Goal: Transaction & Acquisition: Purchase product/service

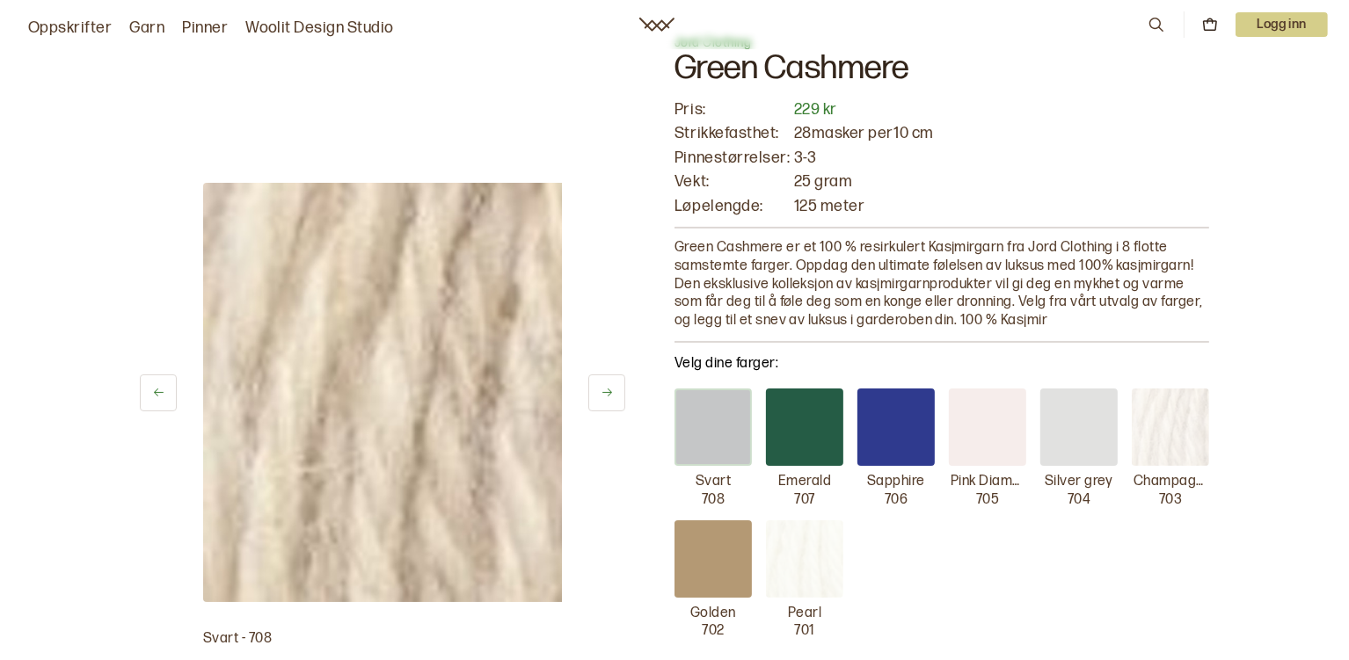
scroll to position [87, 0]
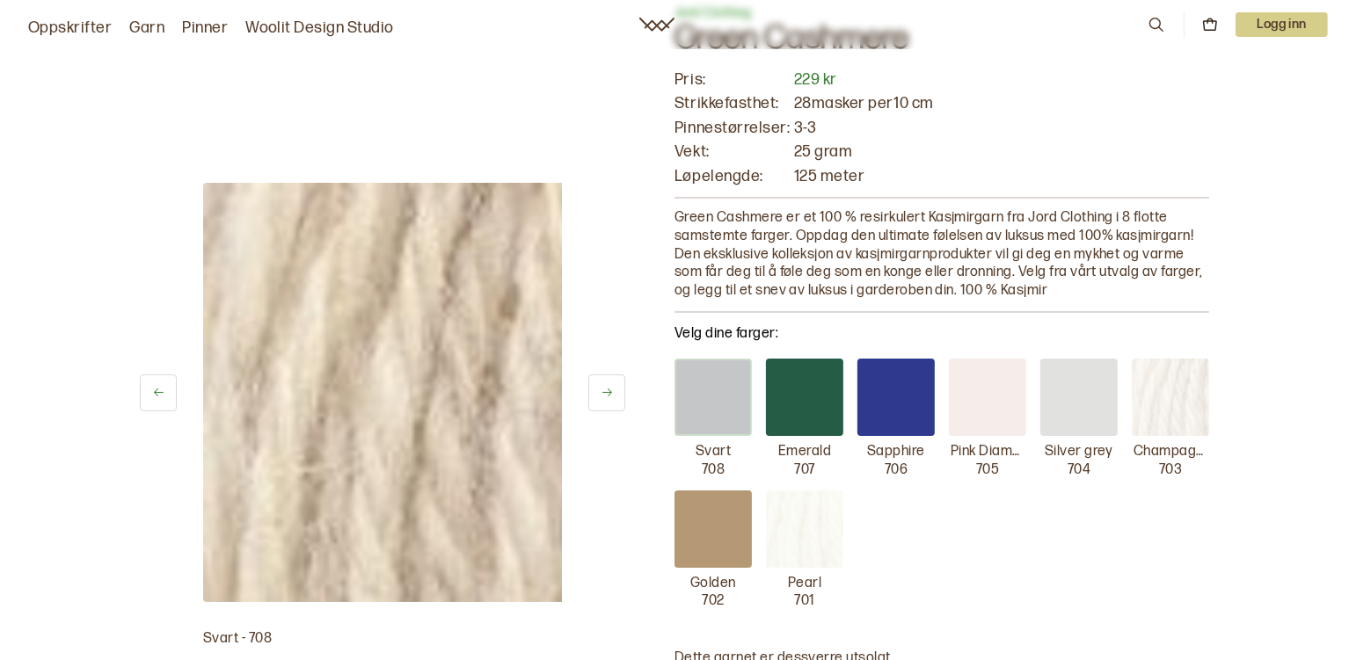
click at [893, 436] on div at bounding box center [895, 397] width 77 height 77
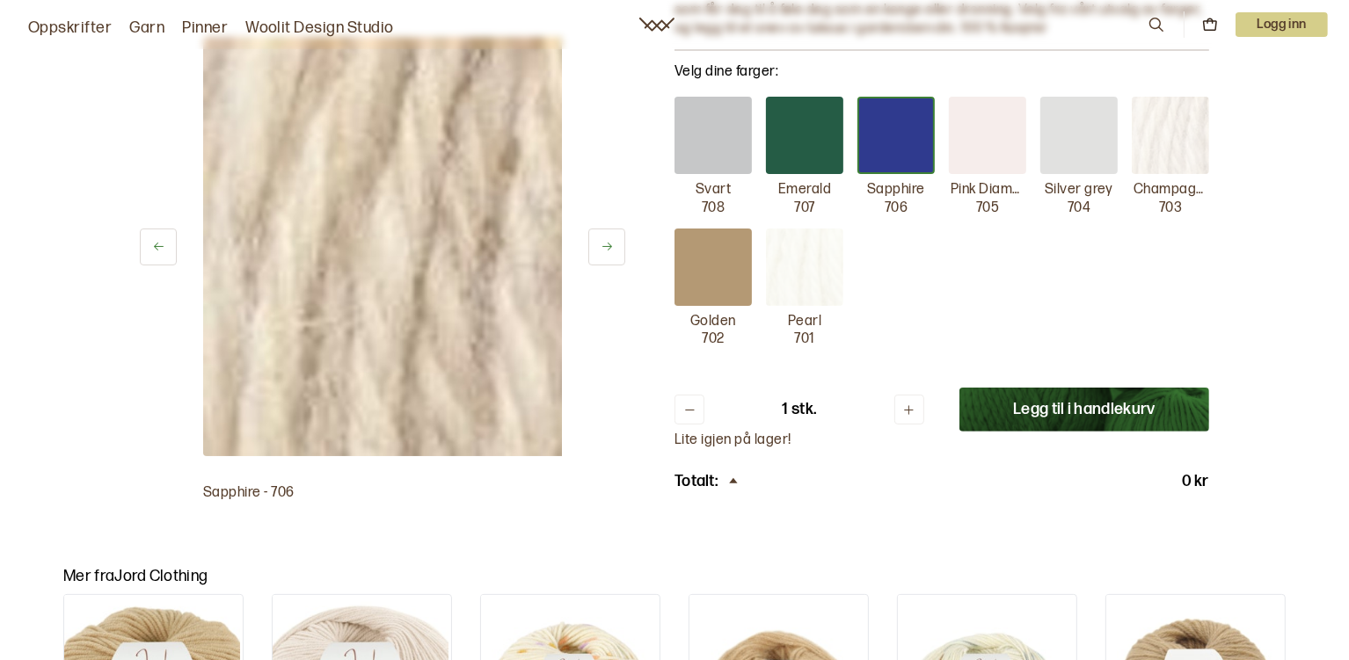
scroll to position [352, 0]
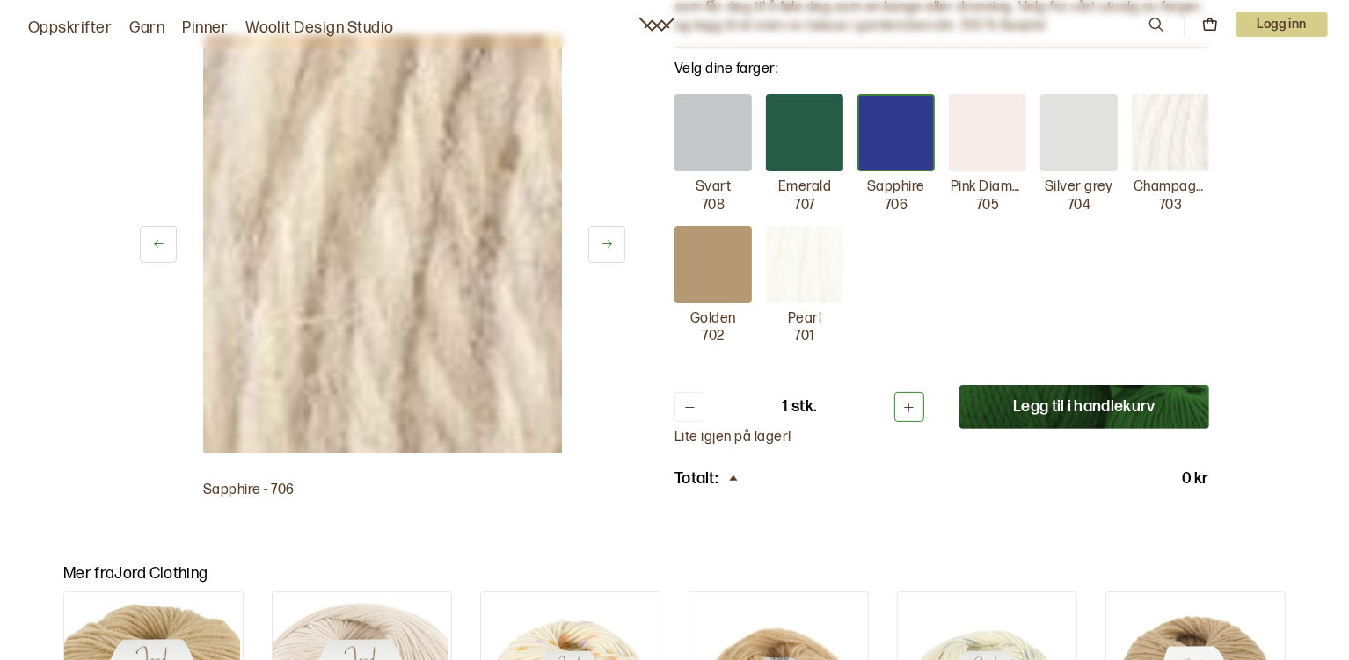
click at [924, 422] on button at bounding box center [909, 407] width 30 height 30
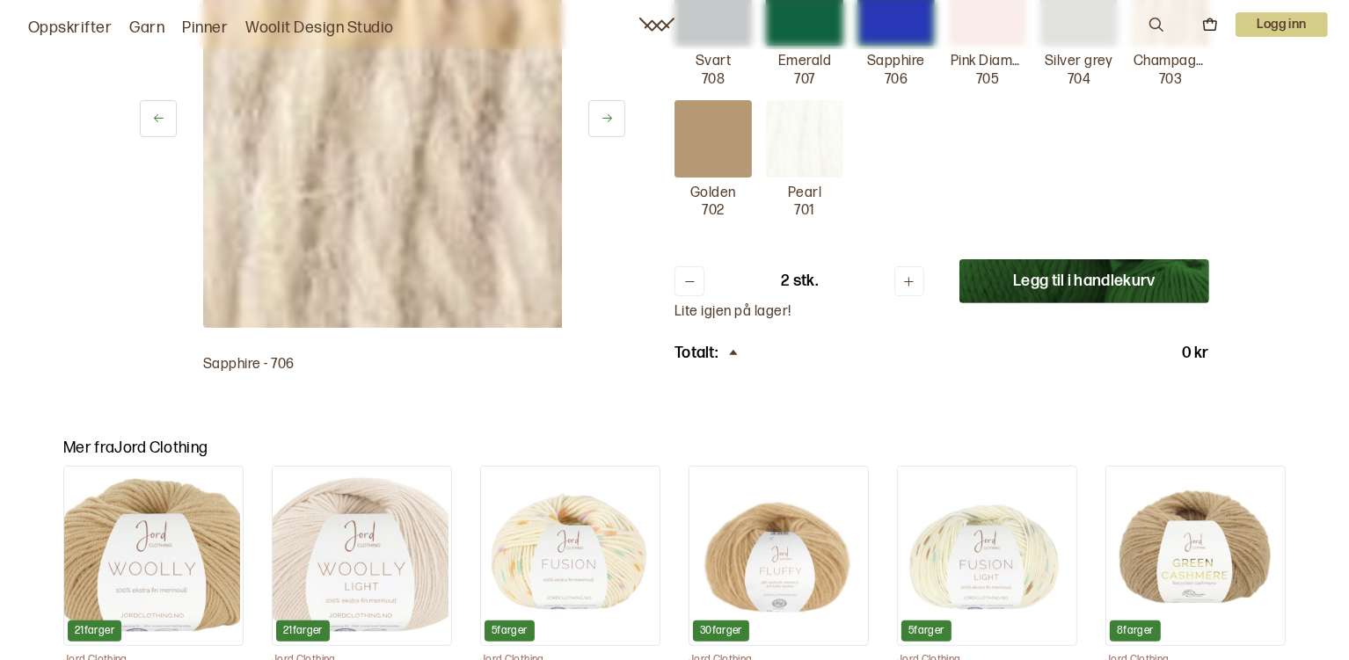
scroll to position [616, 0]
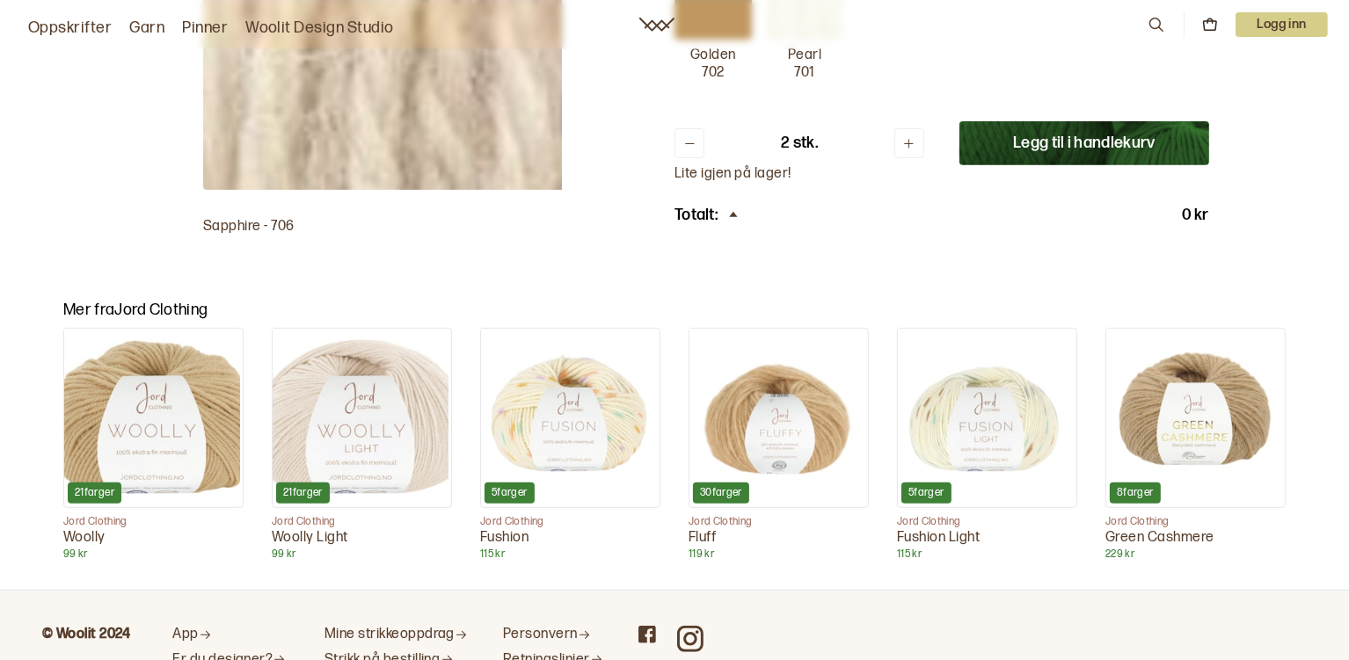
click at [1168, 165] on button "Legg til i handlekurv" at bounding box center [1084, 143] width 250 height 44
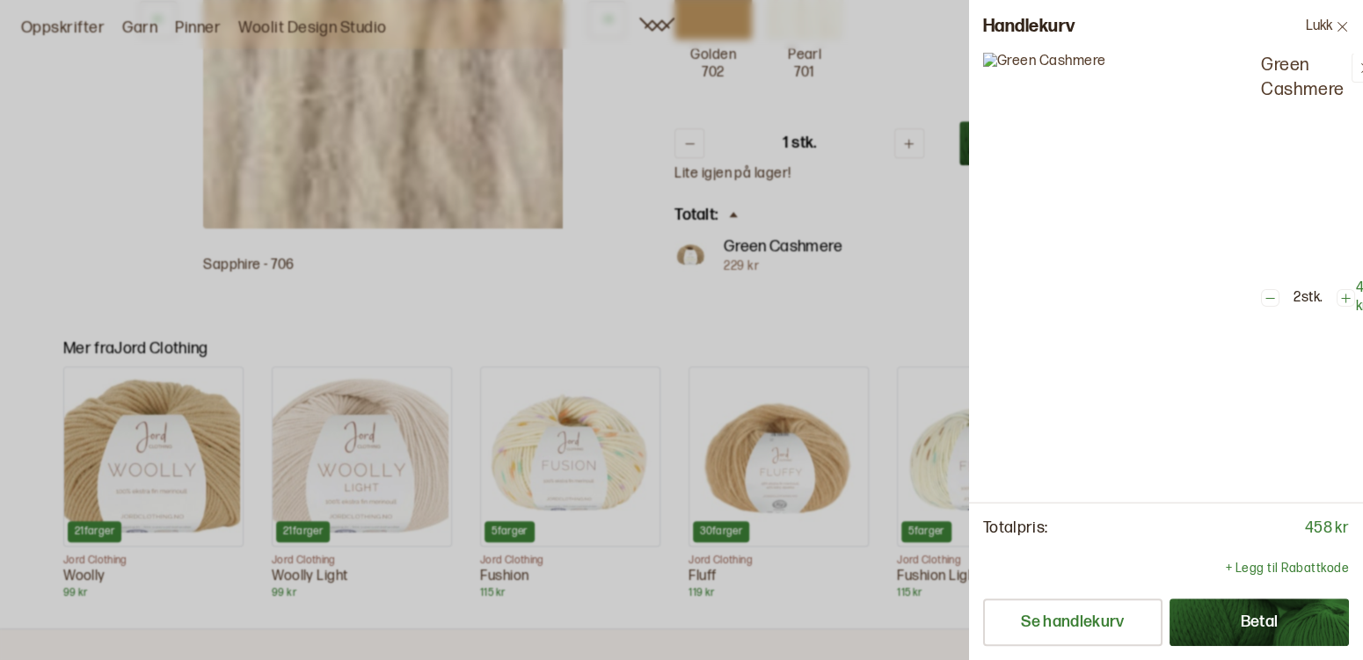
click at [631, 345] on div at bounding box center [681, 330] width 1363 height 660
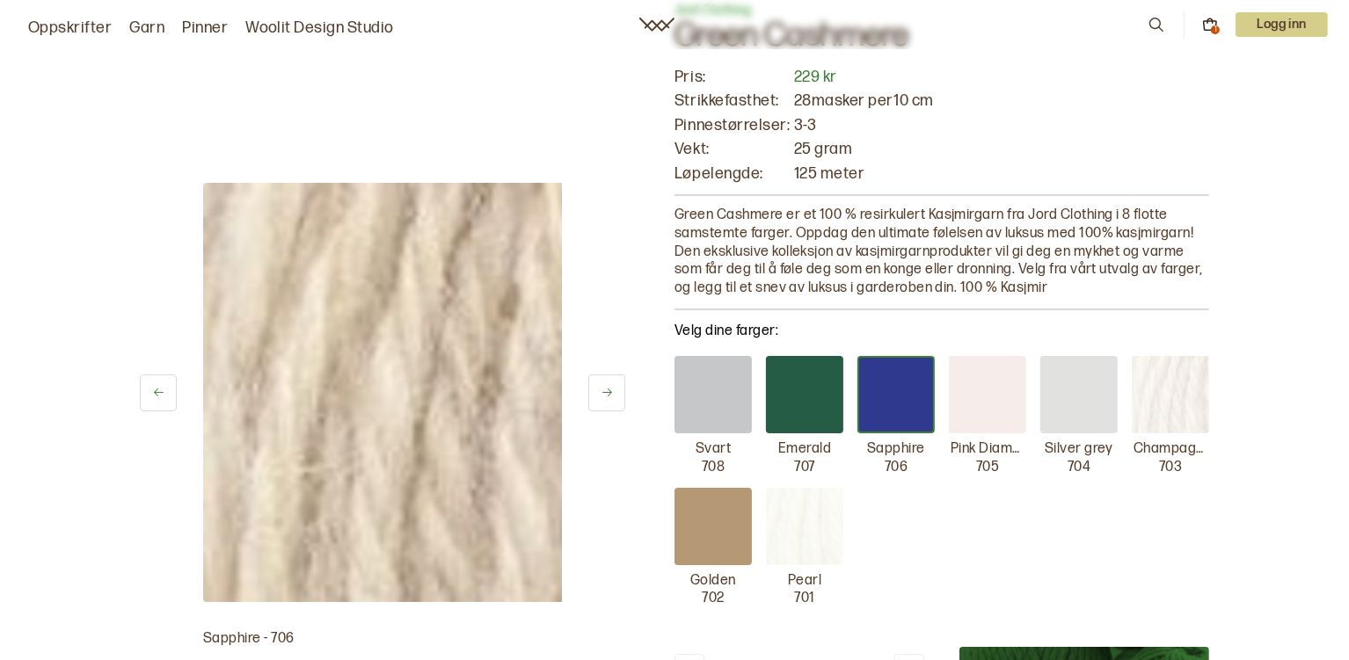
scroll to position [0, 0]
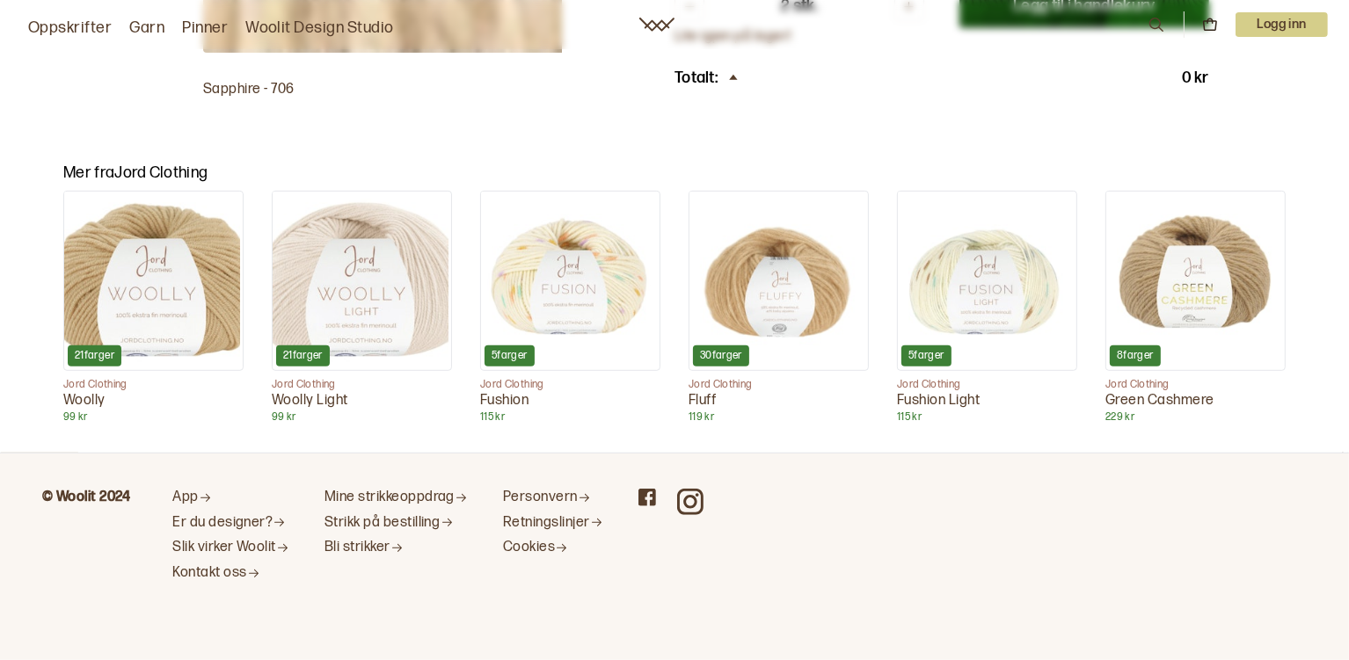
scroll to position [966, 0]
